Goal: Communication & Community: Answer question/provide support

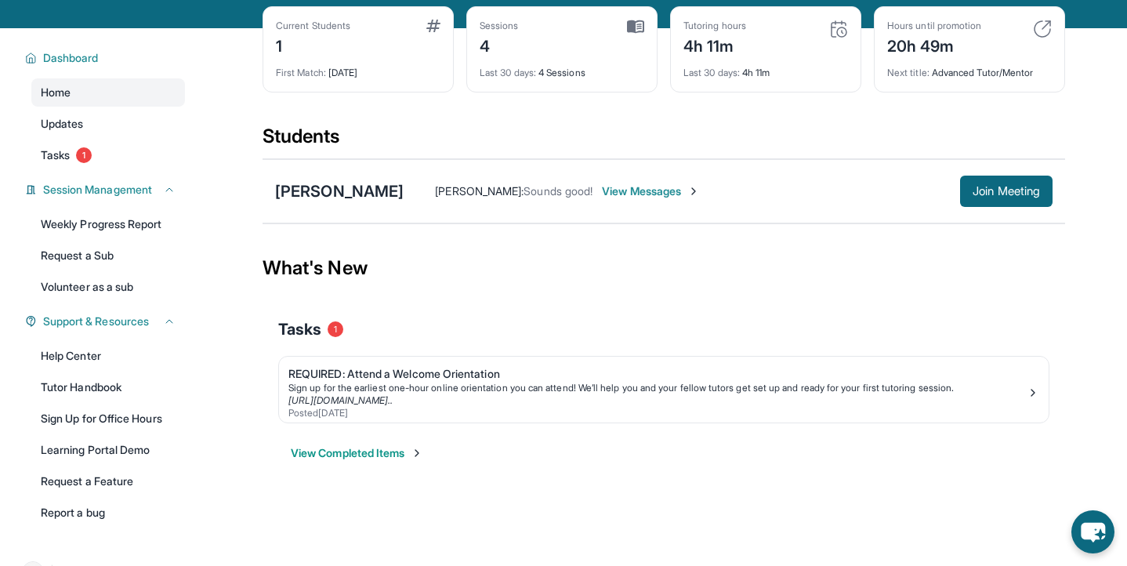
scroll to position [85, 0]
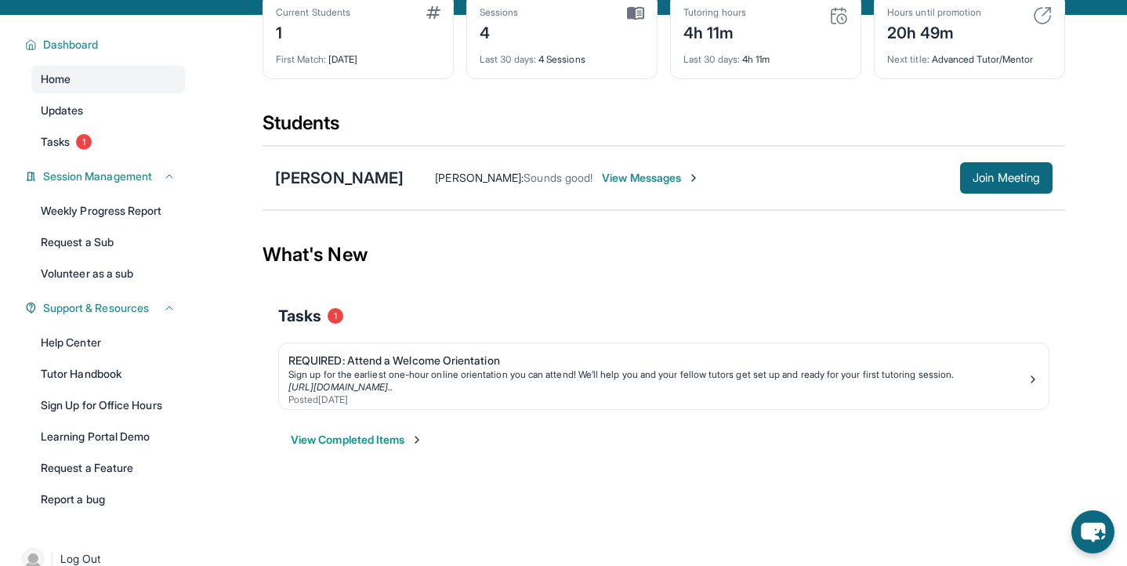
click at [602, 177] on span "View Messages" at bounding box center [651, 178] width 98 height 16
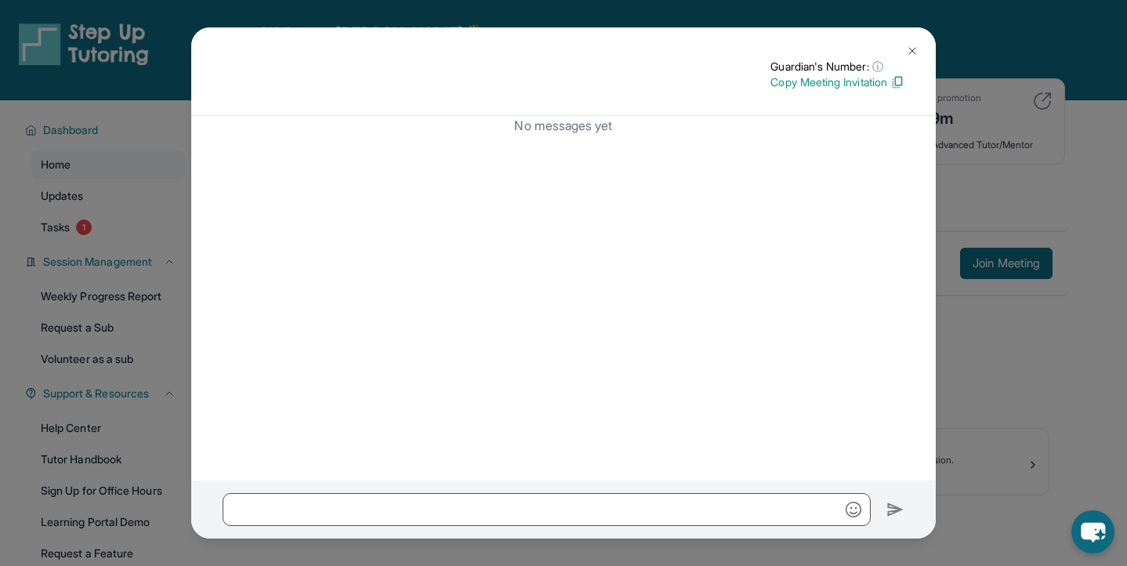
scroll to position [111, 0]
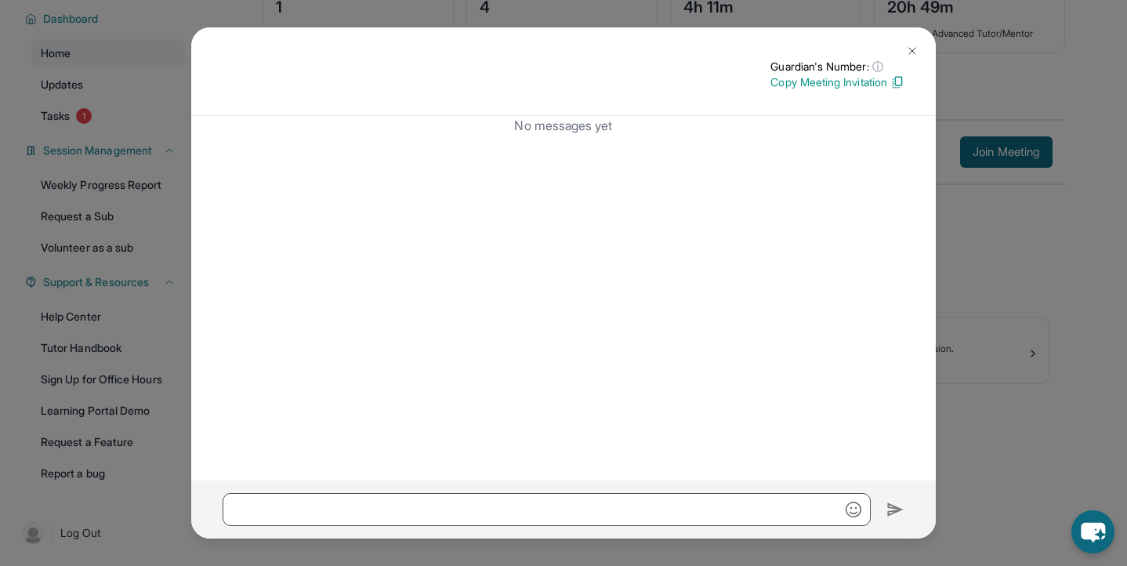
click at [929, 265] on div "No messages yet" at bounding box center [563, 298] width 745 height 364
click at [955, 265] on div "Guardian's Number: ⓘ This isn't the guardian's real number — it's a private for…" at bounding box center [563, 283] width 1127 height 566
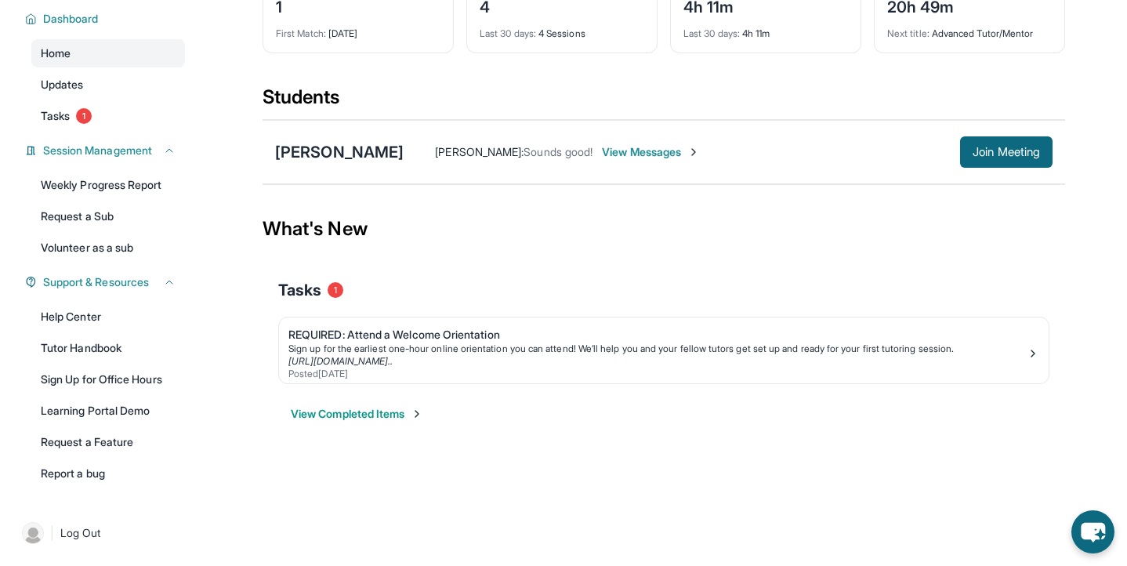
click at [524, 148] on span "Sounds good!" at bounding box center [558, 151] width 69 height 13
click at [318, 146] on div "[PERSON_NAME]" at bounding box center [339, 152] width 129 height 22
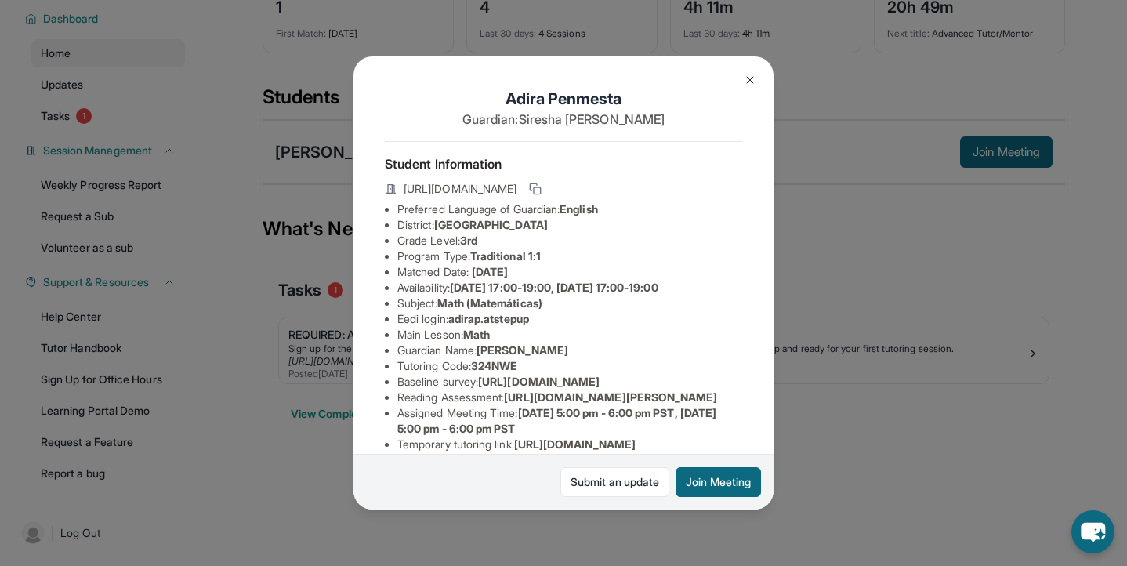
click at [753, 85] on img at bounding box center [750, 80] width 13 height 13
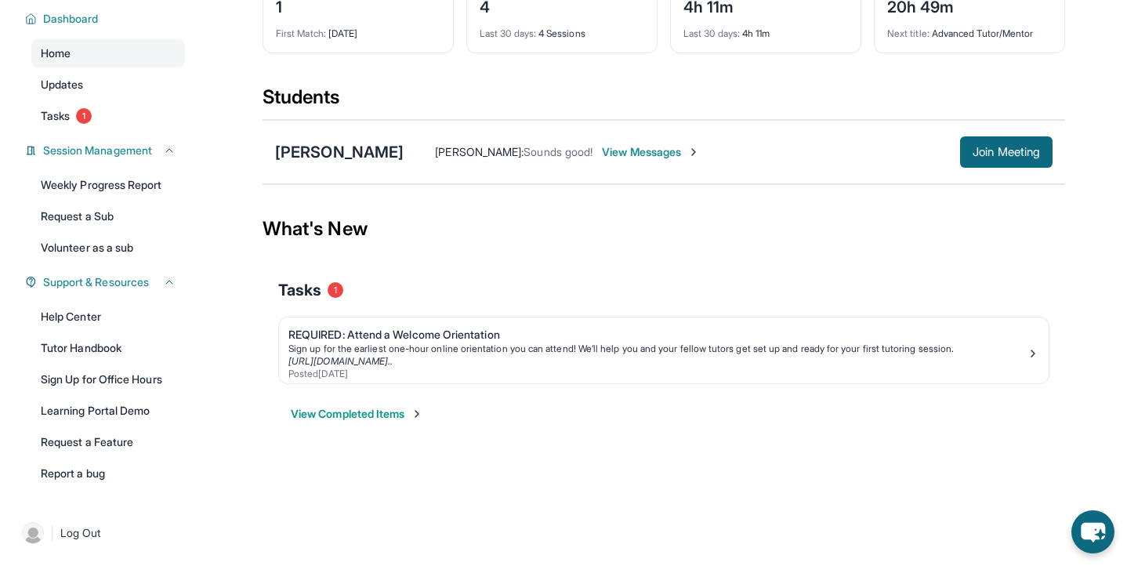
click at [655, 150] on span "View Messages" at bounding box center [651, 152] width 98 height 16
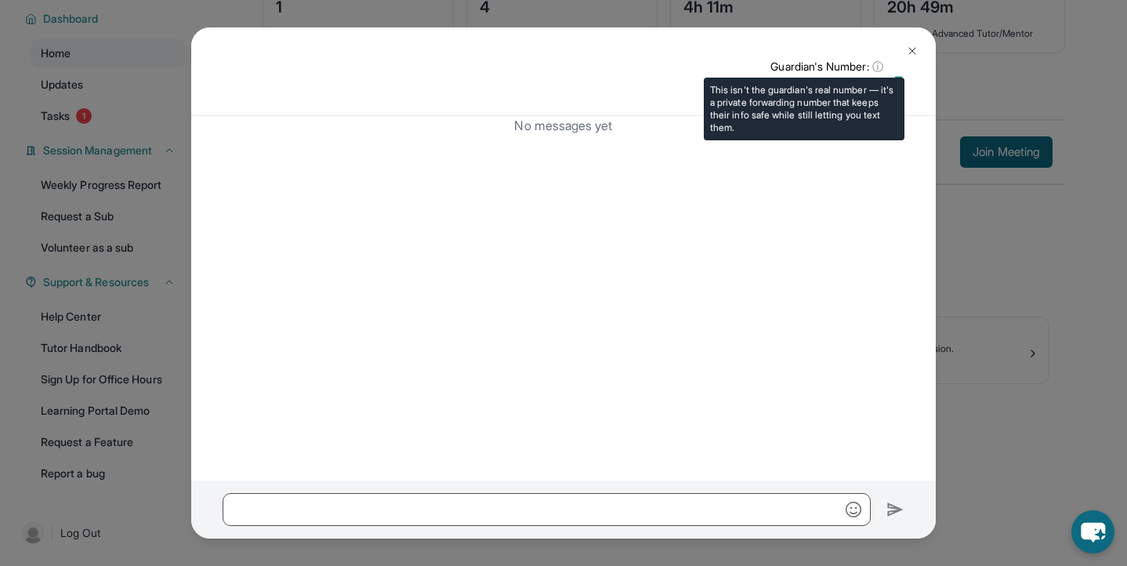
click at [875, 65] on span "ⓘ" at bounding box center [877, 67] width 11 height 16
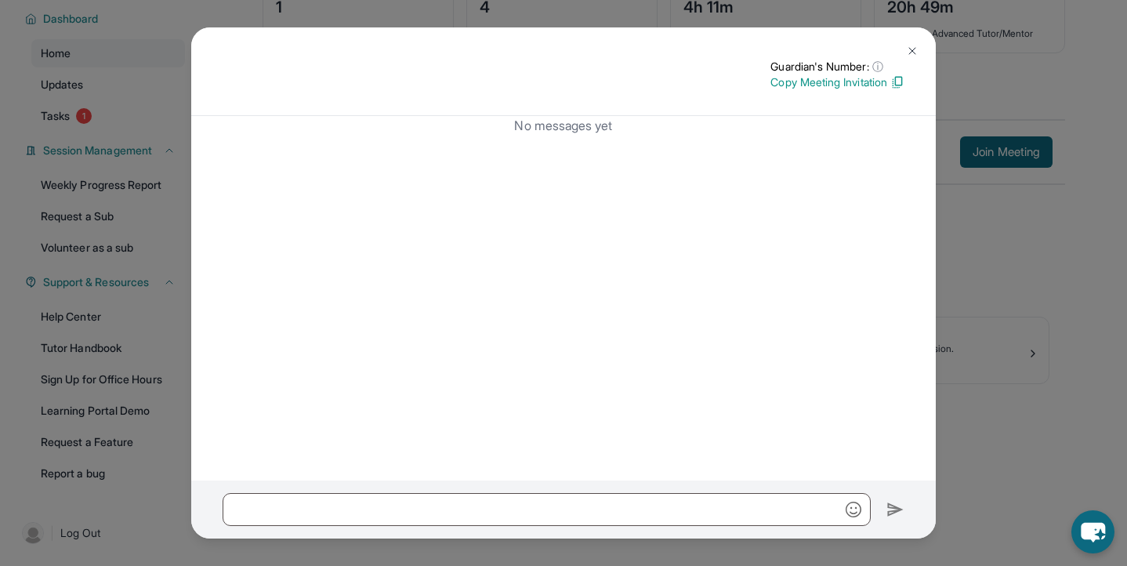
click at [913, 47] on img at bounding box center [912, 51] width 13 height 13
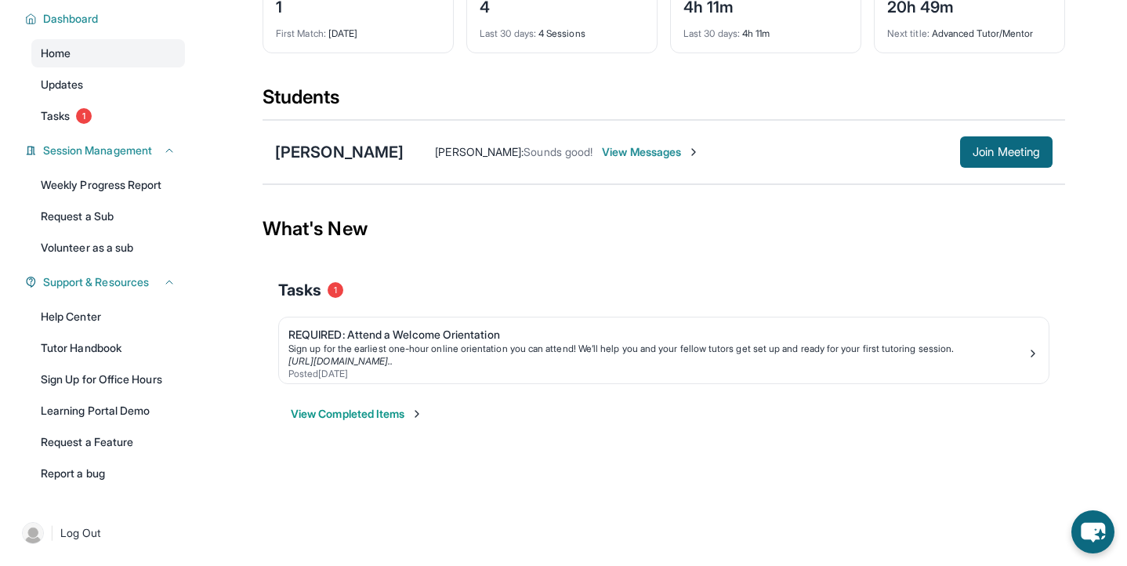
click at [524, 149] on span "Sounds good!" at bounding box center [558, 151] width 69 height 13
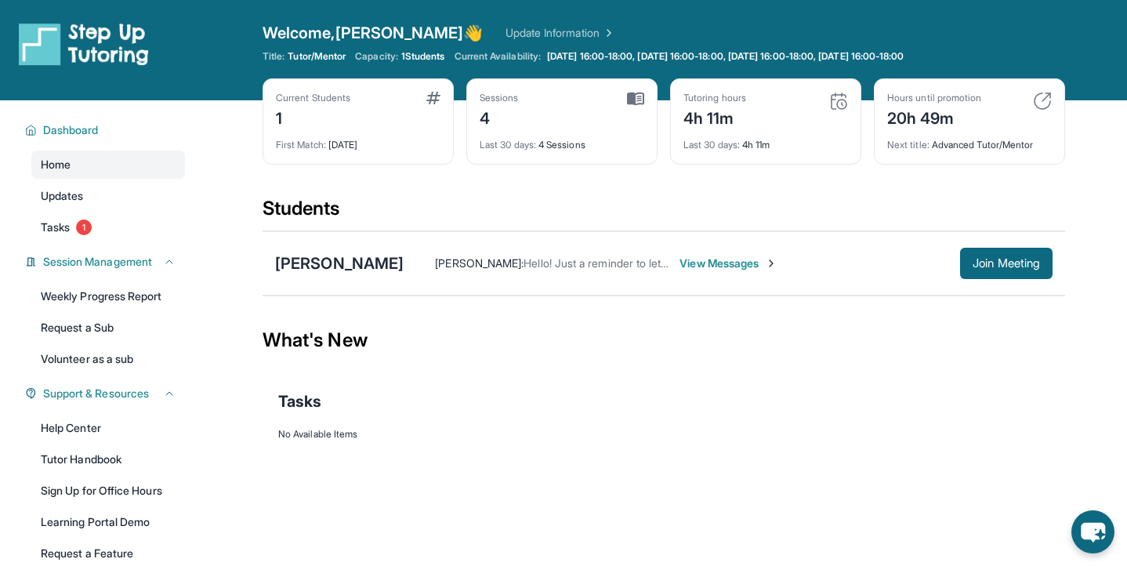
click at [727, 273] on div "[PERSON_NAME] : Hello! Just a reminder to let me know what time works for [PERS…" at bounding box center [728, 263] width 649 height 31
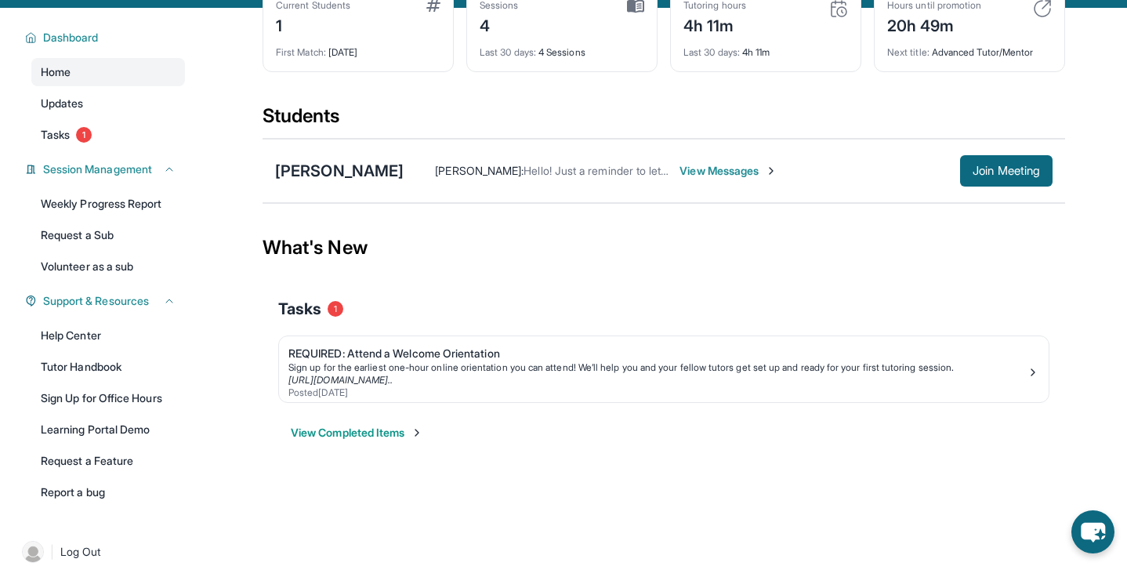
scroll to position [111, 0]
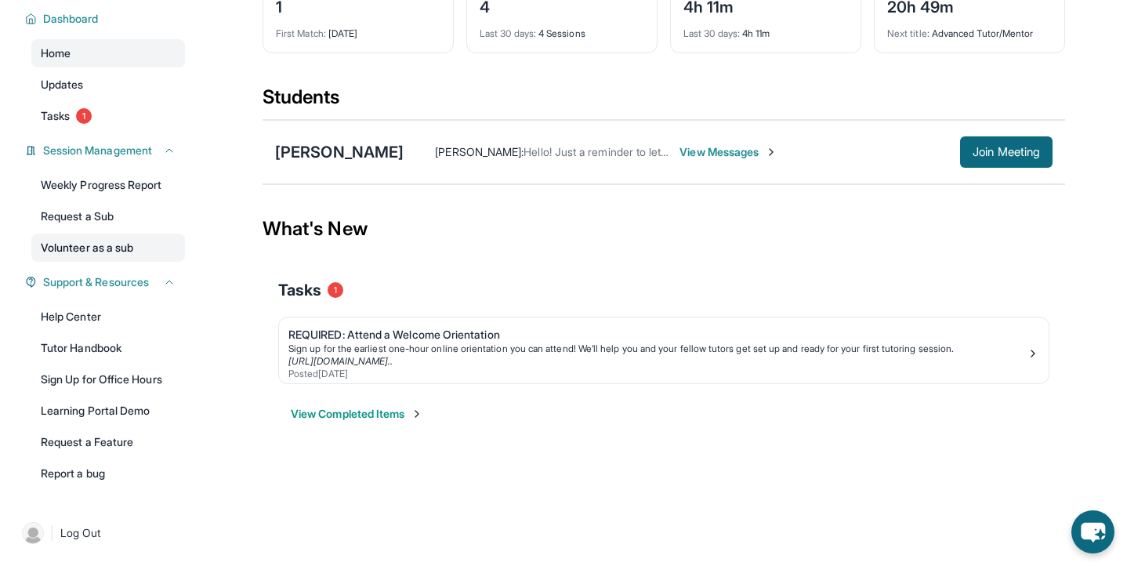
click at [124, 245] on link "Volunteer as a sub" at bounding box center [108, 248] width 154 height 28
click at [405, 416] on button "View Completed Items" at bounding box center [357, 414] width 132 height 16
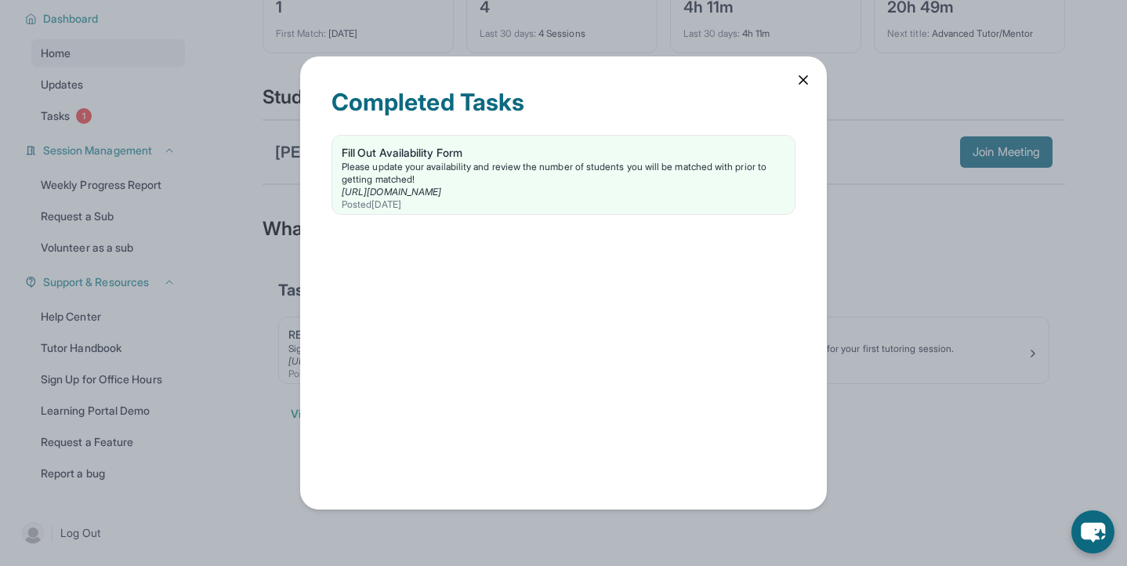
click at [808, 78] on icon at bounding box center [804, 80] width 16 height 16
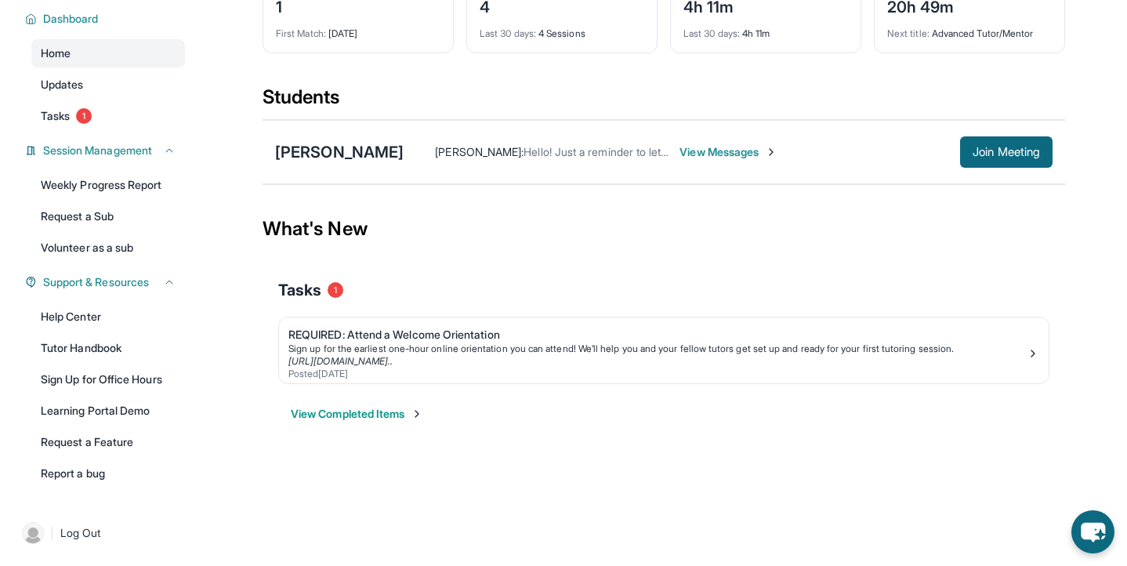
scroll to position [0, 0]
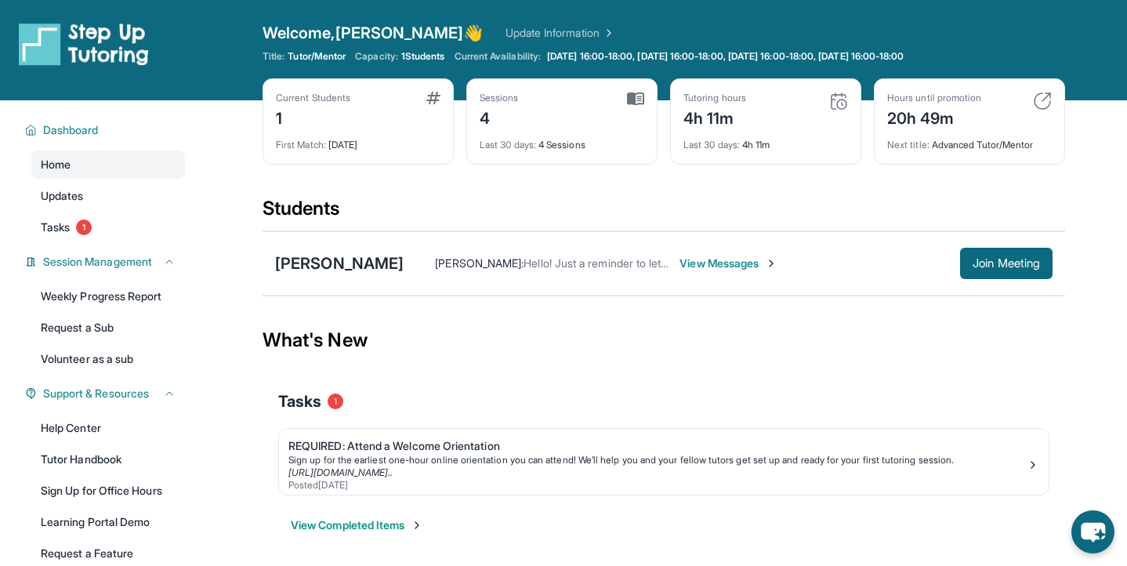
click at [1037, 95] on img at bounding box center [1042, 101] width 19 height 19
click at [1040, 100] on img at bounding box center [1042, 101] width 19 height 19
click at [1041, 101] on img at bounding box center [1042, 101] width 19 height 19
click at [843, 98] on img at bounding box center [838, 101] width 19 height 19
click at [844, 98] on img at bounding box center [838, 101] width 19 height 19
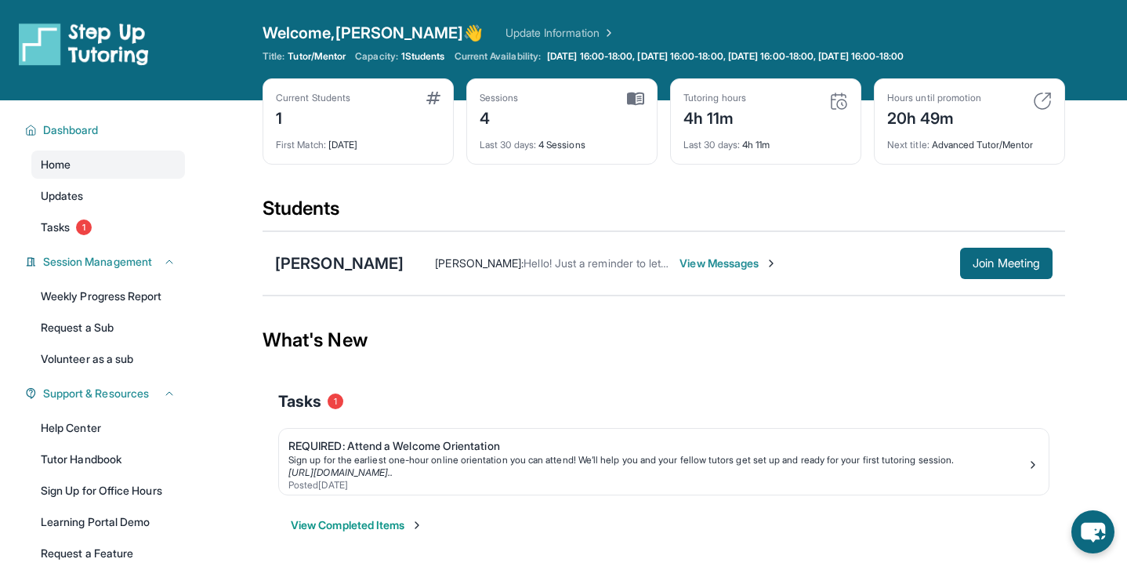
click at [712, 96] on div "Tutoring hours" at bounding box center [714, 98] width 63 height 13
